Goal: Use online tool/utility: Utilize a website feature to perform a specific function

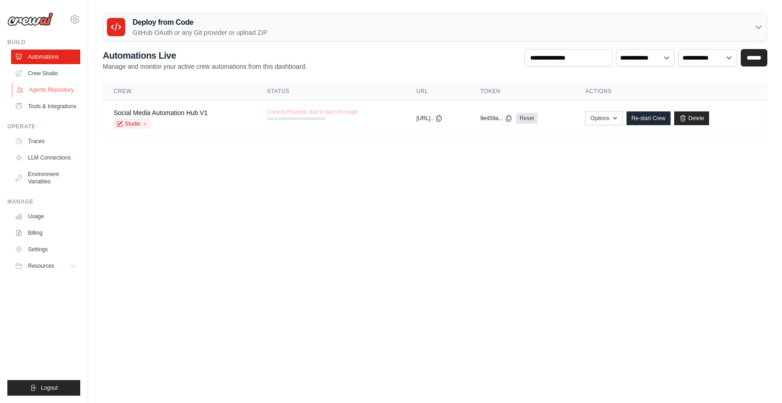
click at [61, 88] on link "Agents Repository" at bounding box center [46, 90] width 69 height 15
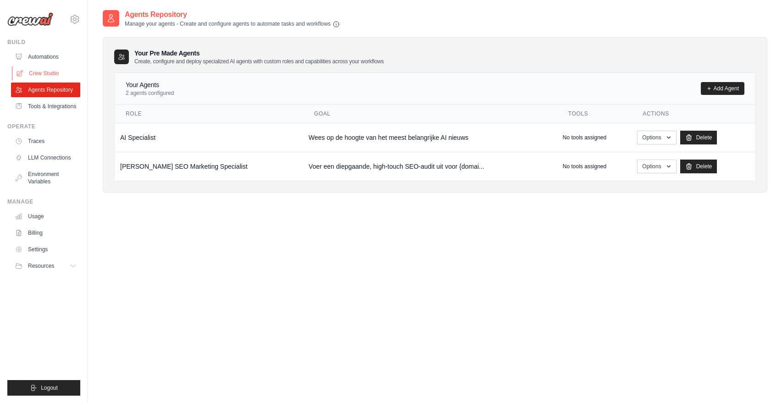
click at [56, 73] on link "Crew Studio" at bounding box center [46, 73] width 69 height 15
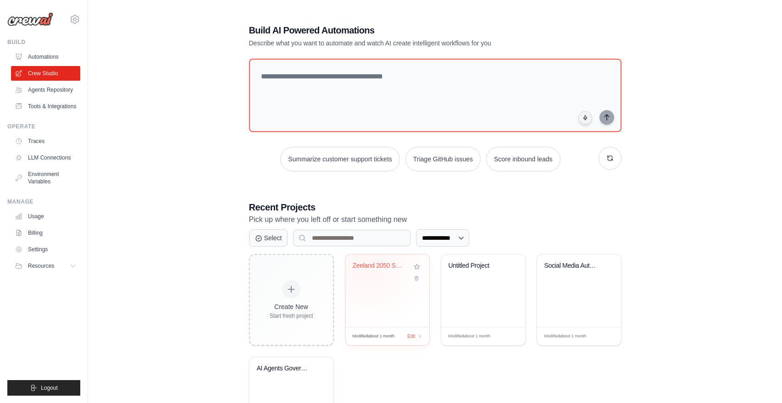
click at [368, 264] on div "Zeeland 2050 Scenario Analyse" at bounding box center [381, 266] width 56 height 8
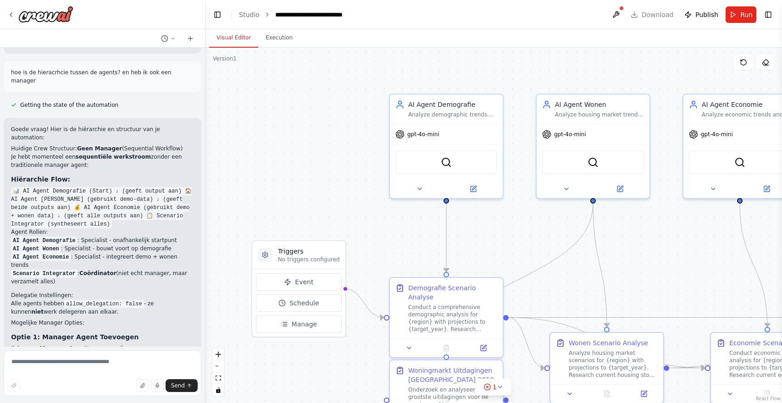
scroll to position [2359, 0]
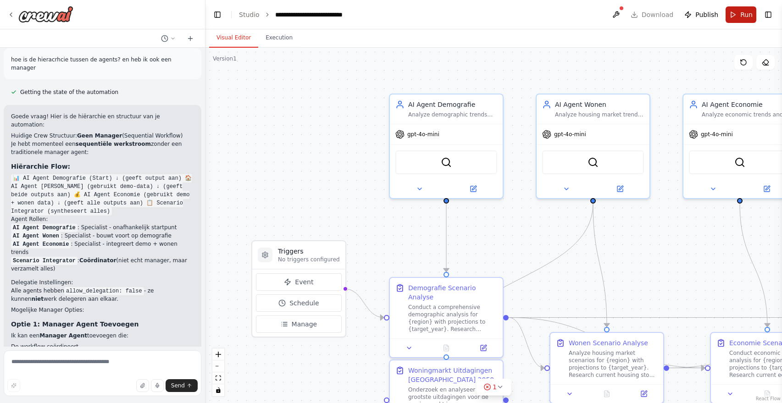
click at [727, 10] on button "Run" at bounding box center [741, 14] width 31 height 17
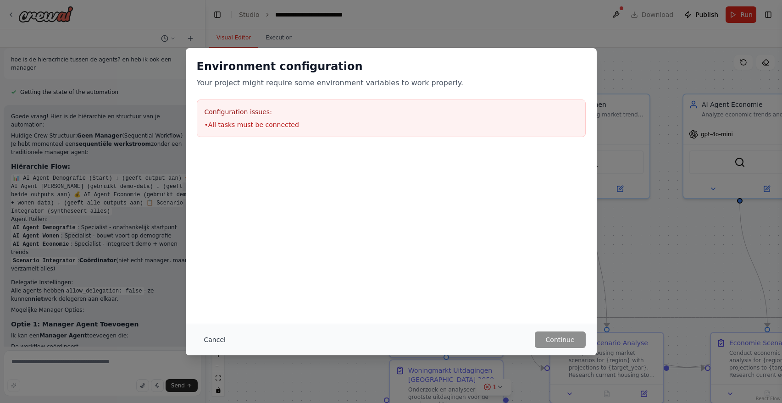
click at [213, 337] on button "Cancel" at bounding box center [215, 340] width 36 height 17
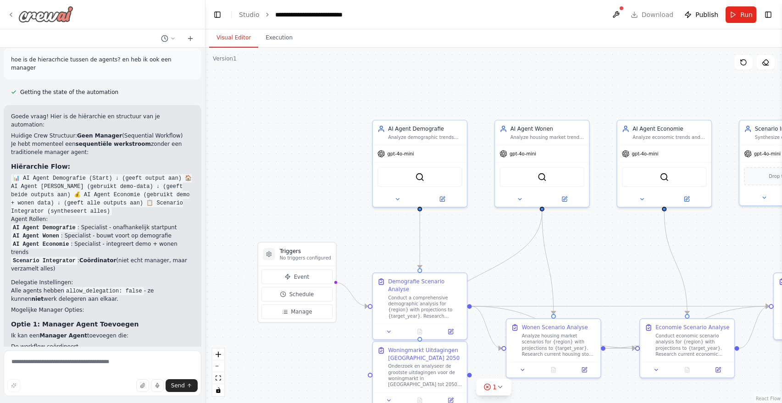
click at [11, 14] on icon at bounding box center [10, 14] width 7 height 7
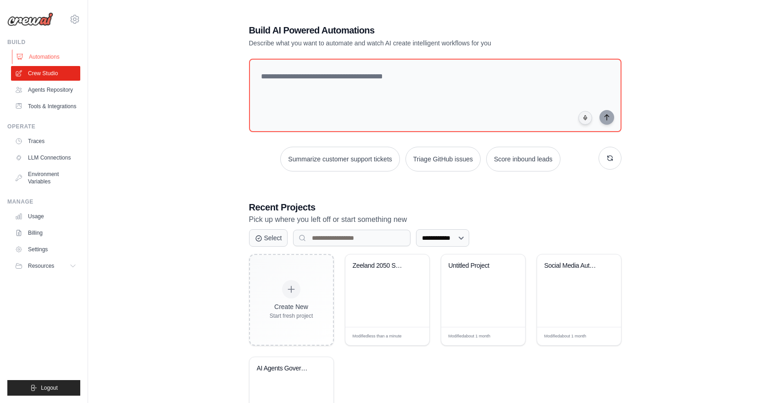
click at [43, 59] on link "Automations" at bounding box center [46, 57] width 69 height 15
